Goal: Task Accomplishment & Management: Use online tool/utility

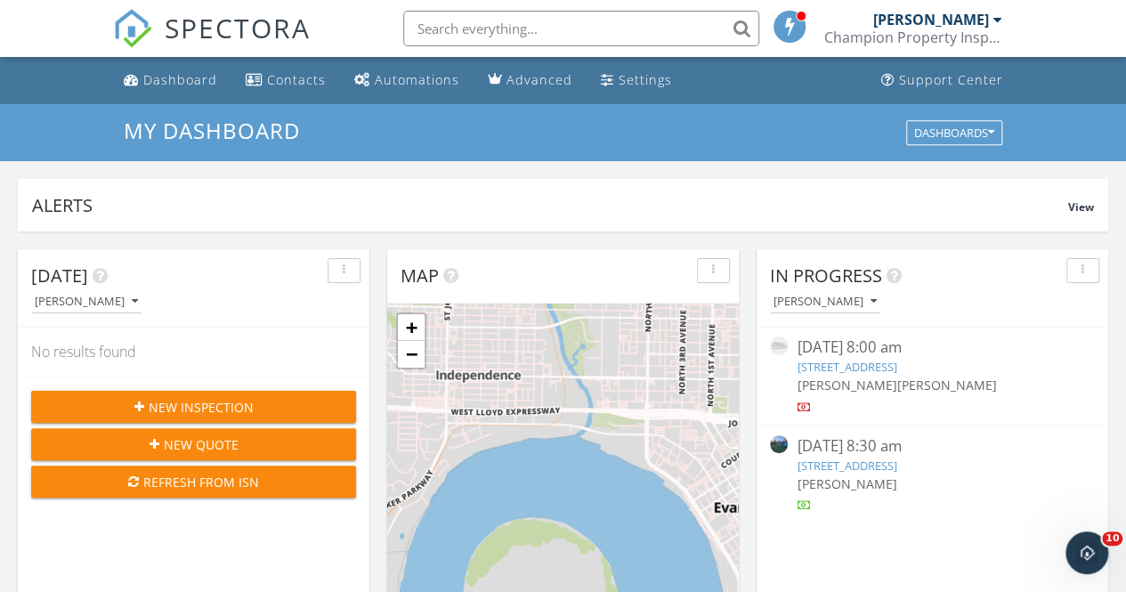
click at [876, 463] on link "113 N Fourth St, Newburgh, IN 47630" at bounding box center [846, 465] width 100 height 16
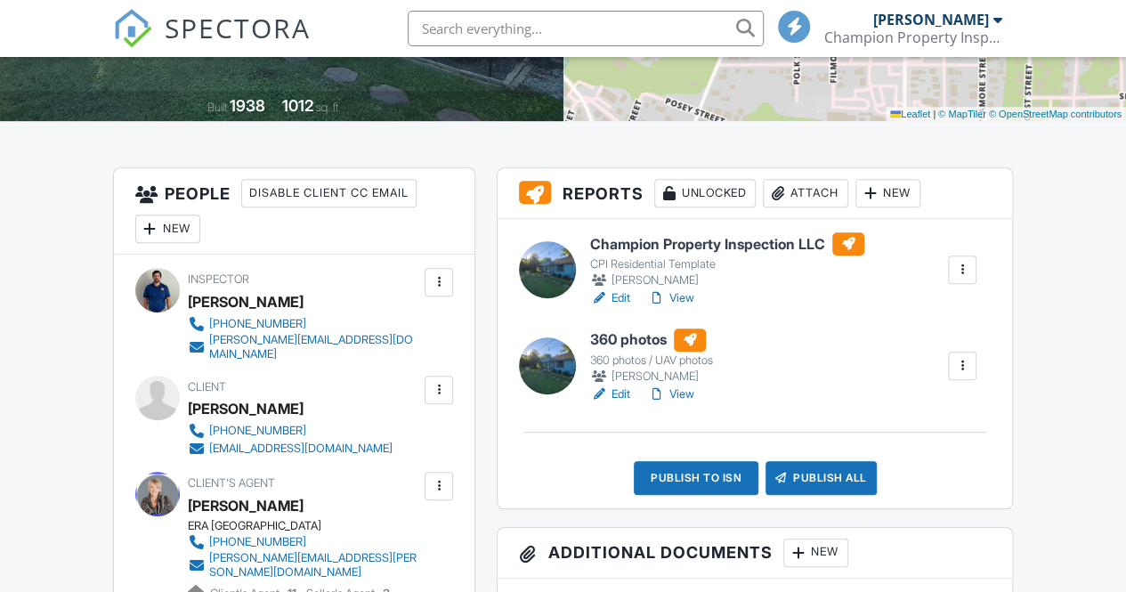
scroll to position [423, 0]
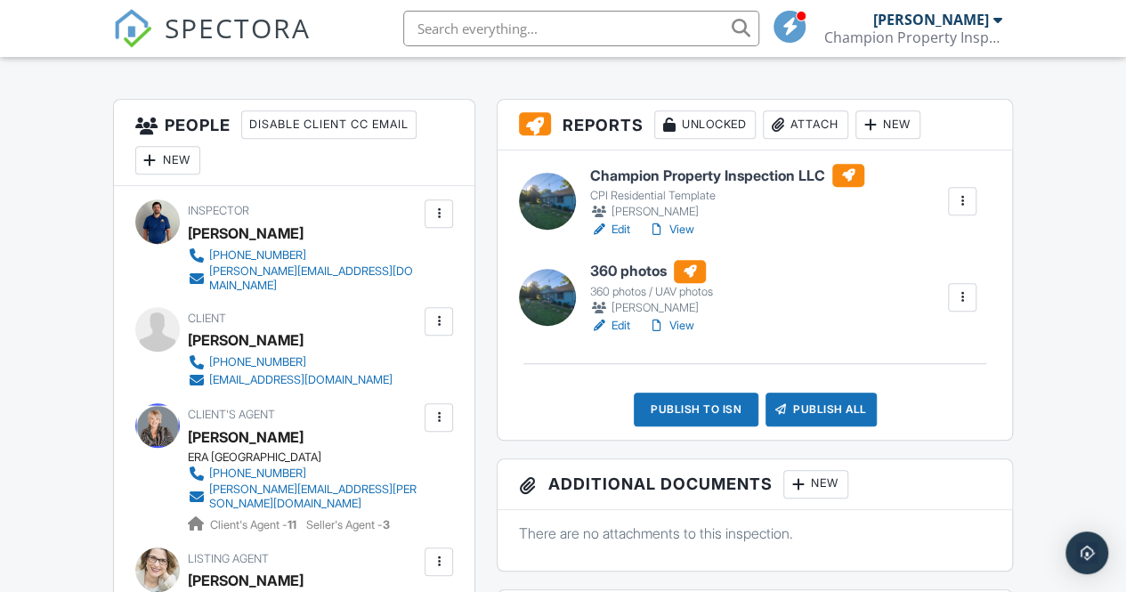
click at [618, 236] on link "Edit" at bounding box center [610, 230] width 40 height 18
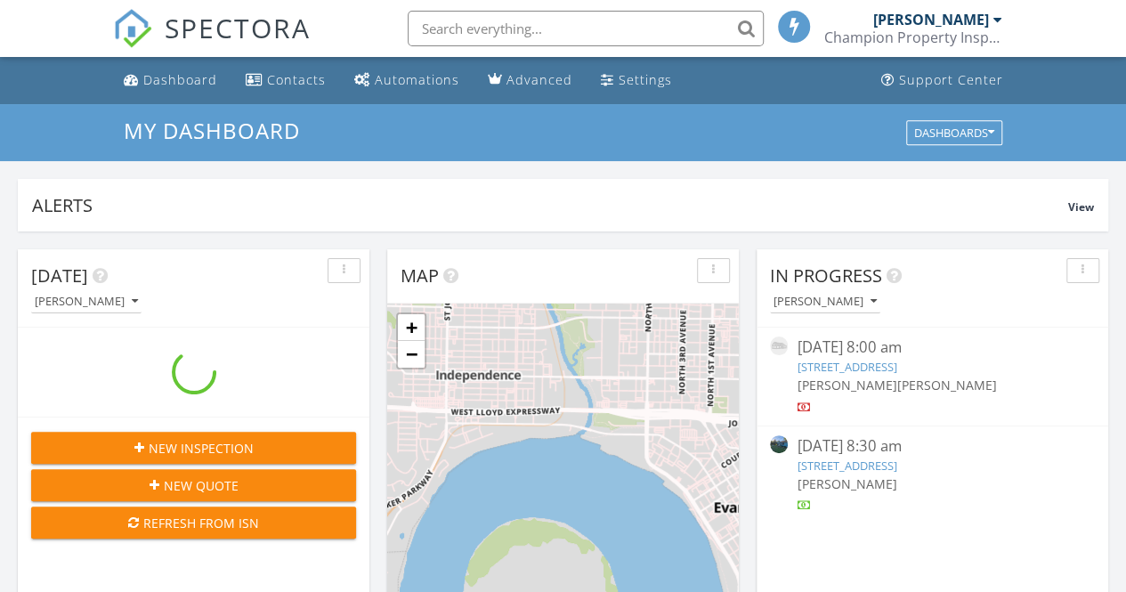
scroll to position [9, 9]
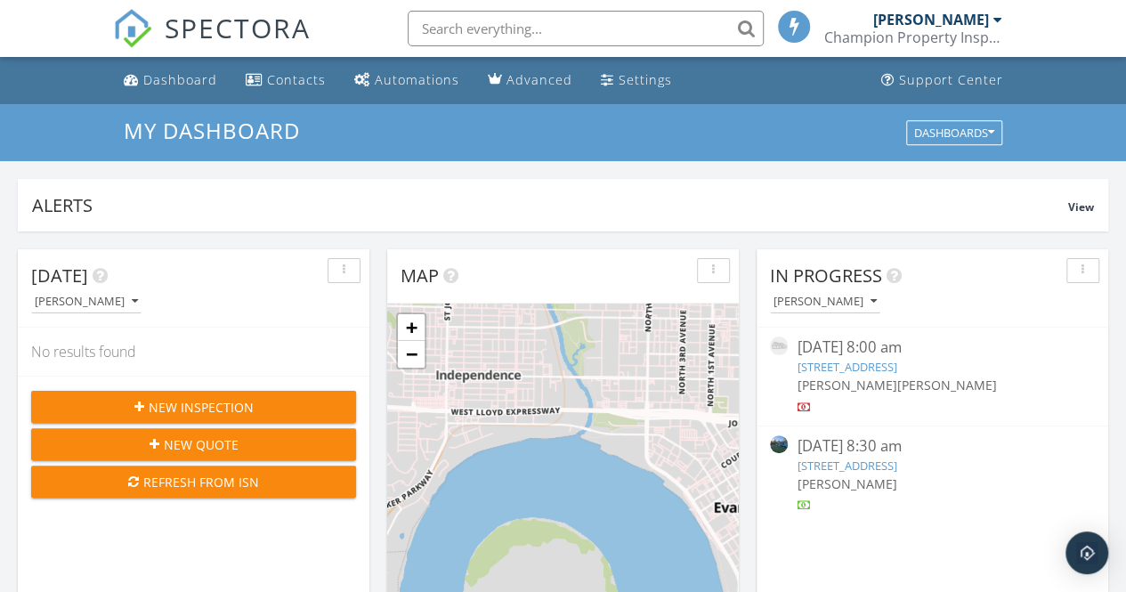
click at [896, 469] on link "113 N Fourth St, Newburgh, IN 47630" at bounding box center [846, 465] width 100 height 16
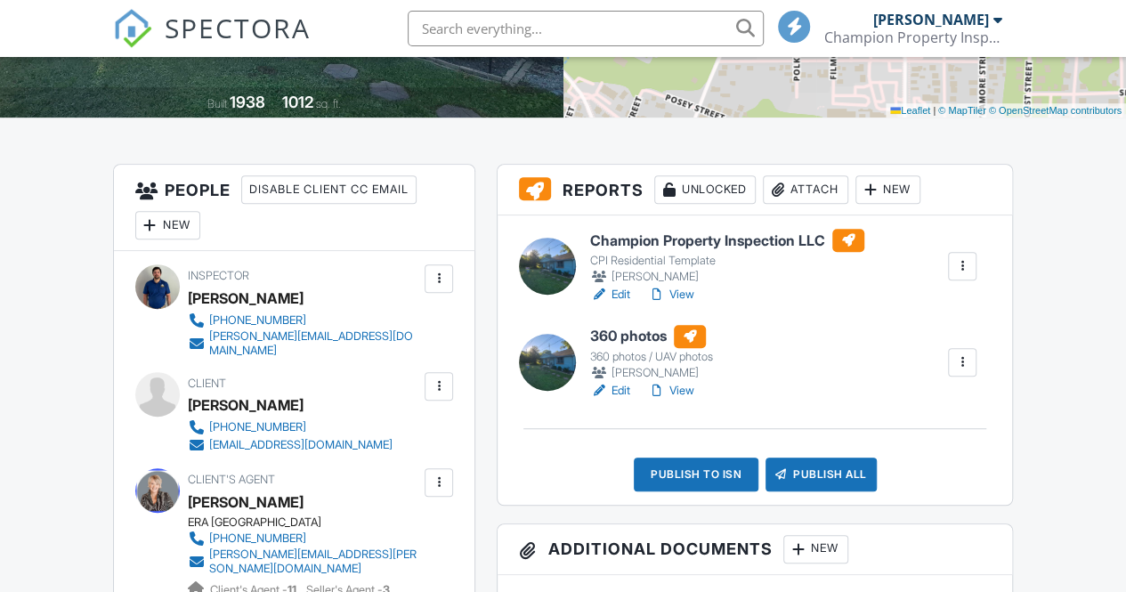
click at [673, 469] on div "Publish to ISN" at bounding box center [696, 474] width 125 height 34
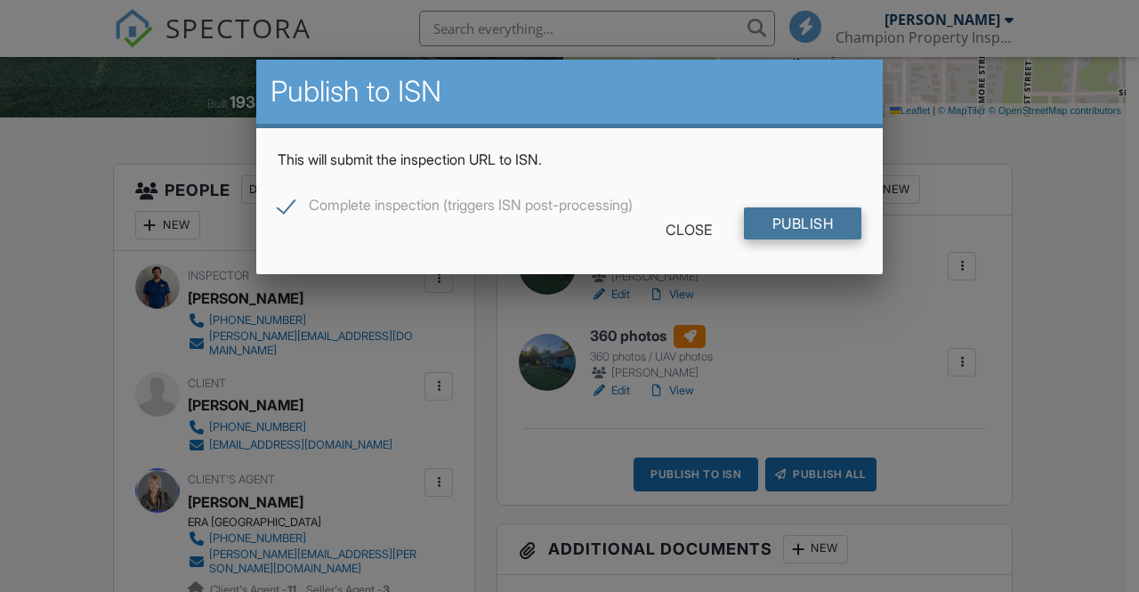
click at [803, 217] on input "Publish" at bounding box center [803, 223] width 118 height 32
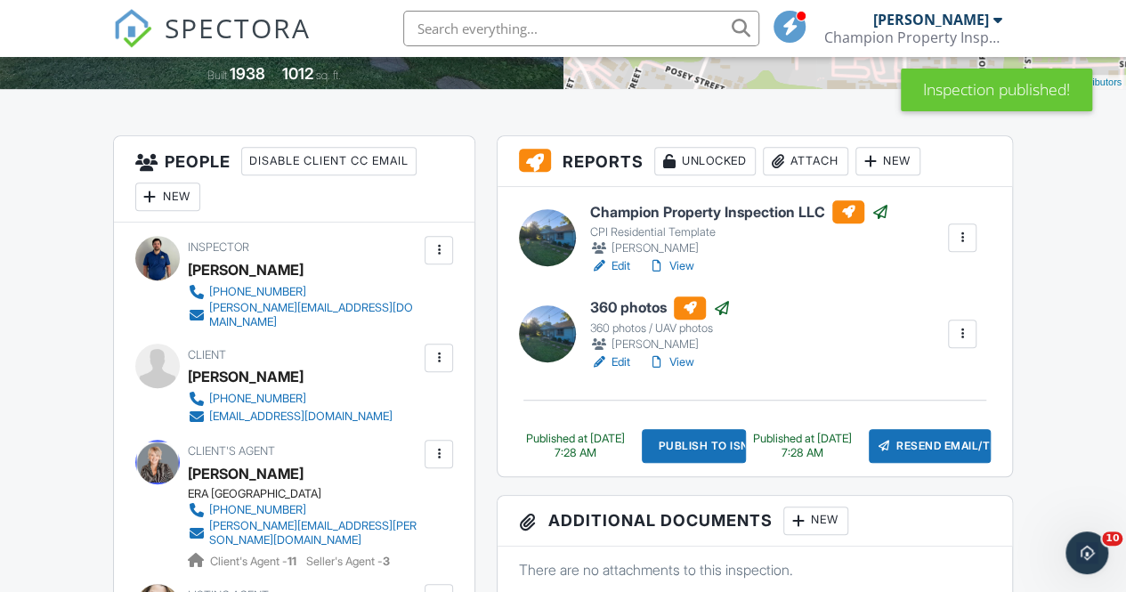
scroll to position [387, 0]
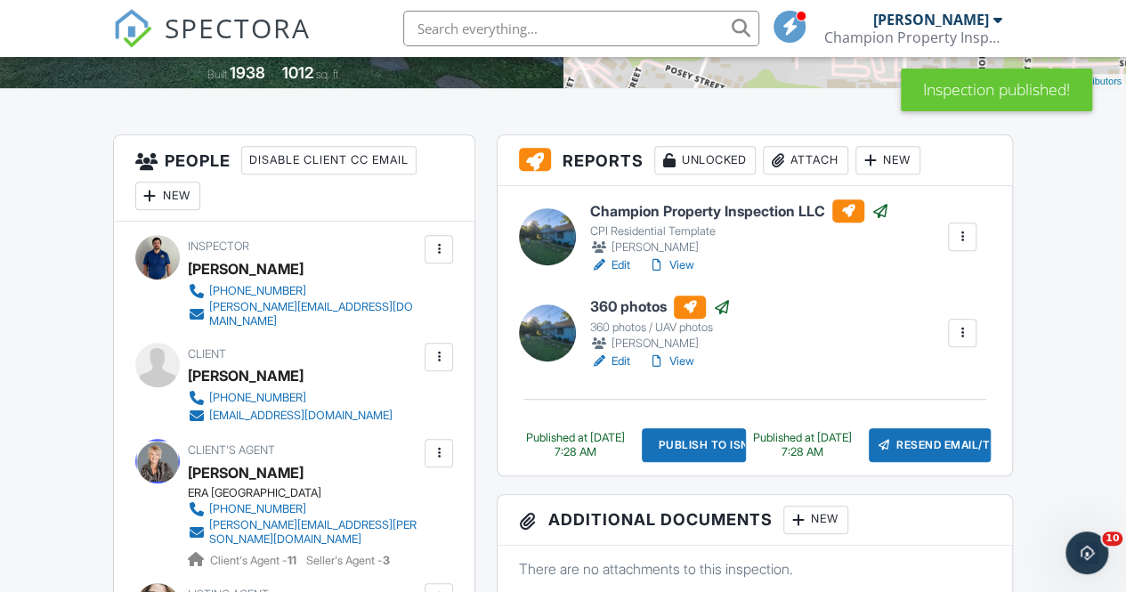
click at [660, 364] on div at bounding box center [657, 361] width 18 height 18
